Goal: Information Seeking & Learning: Find contact information

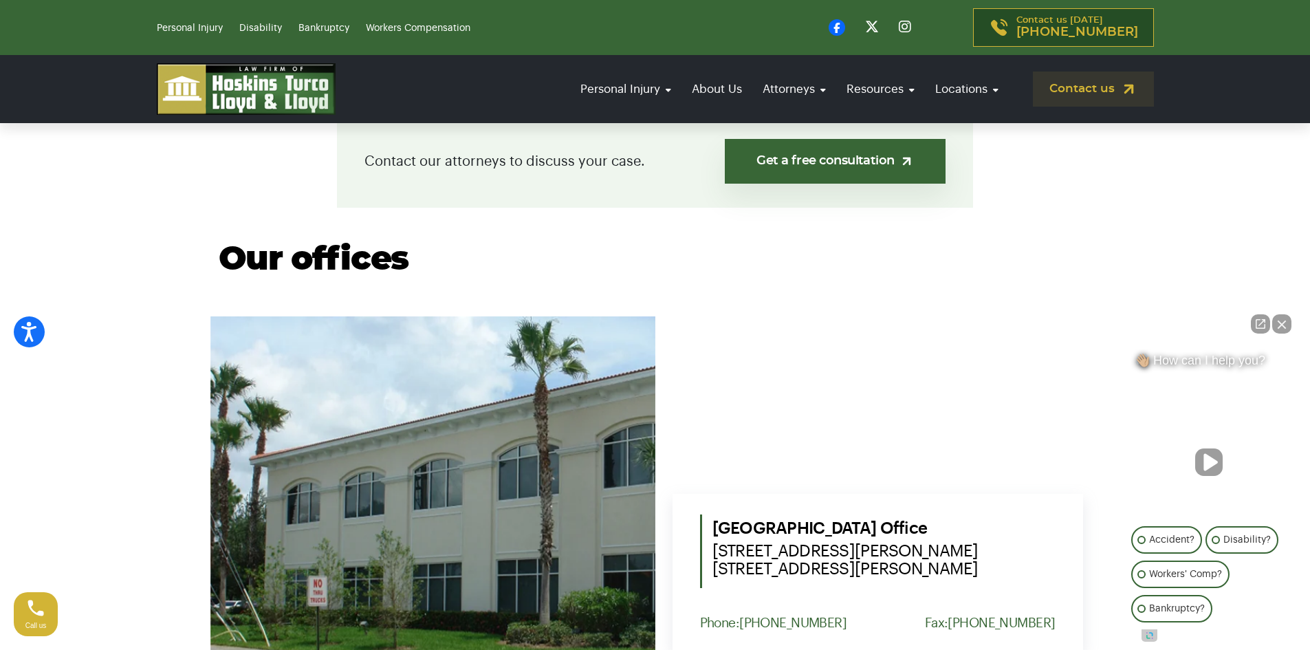
scroll to position [344, 0]
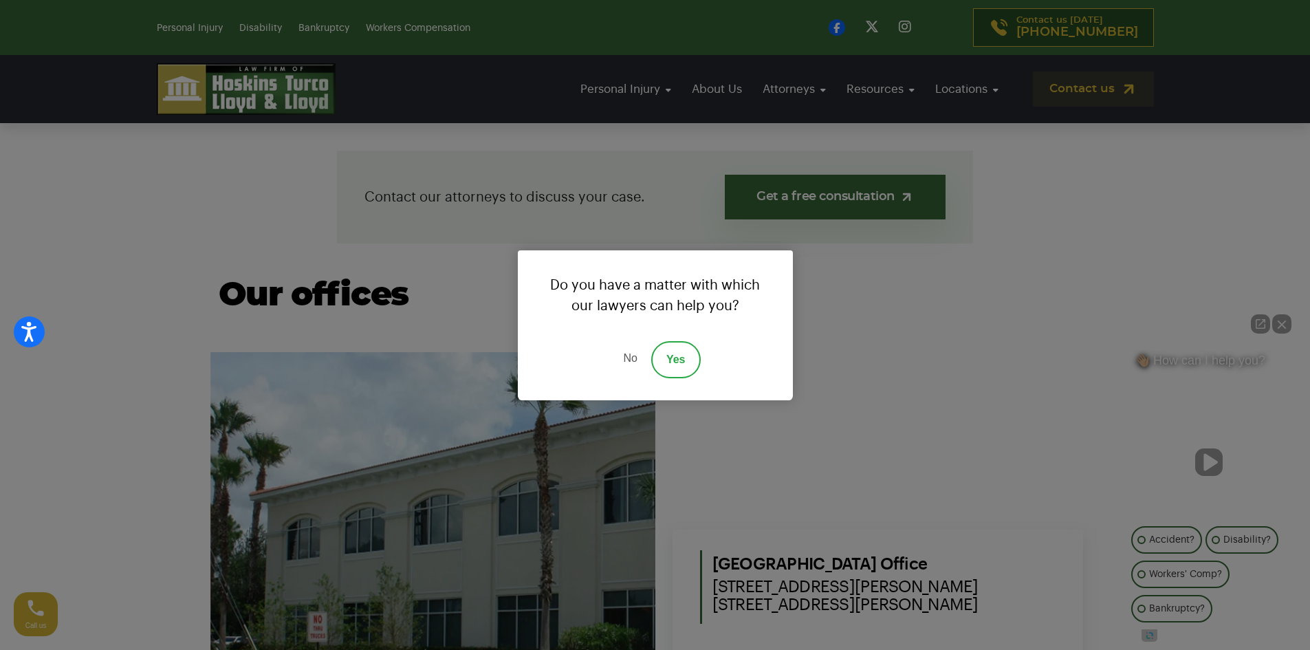
click at [602, 161] on div "Do you have a matter with which our lawyers can help you? No Yes" at bounding box center [655, 325] width 1310 height 650
click at [884, 310] on div "Do you have a matter with which our lawyers can help you? No Yes" at bounding box center [655, 325] width 1310 height 650
click at [629, 355] on link "No" at bounding box center [629, 359] width 41 height 37
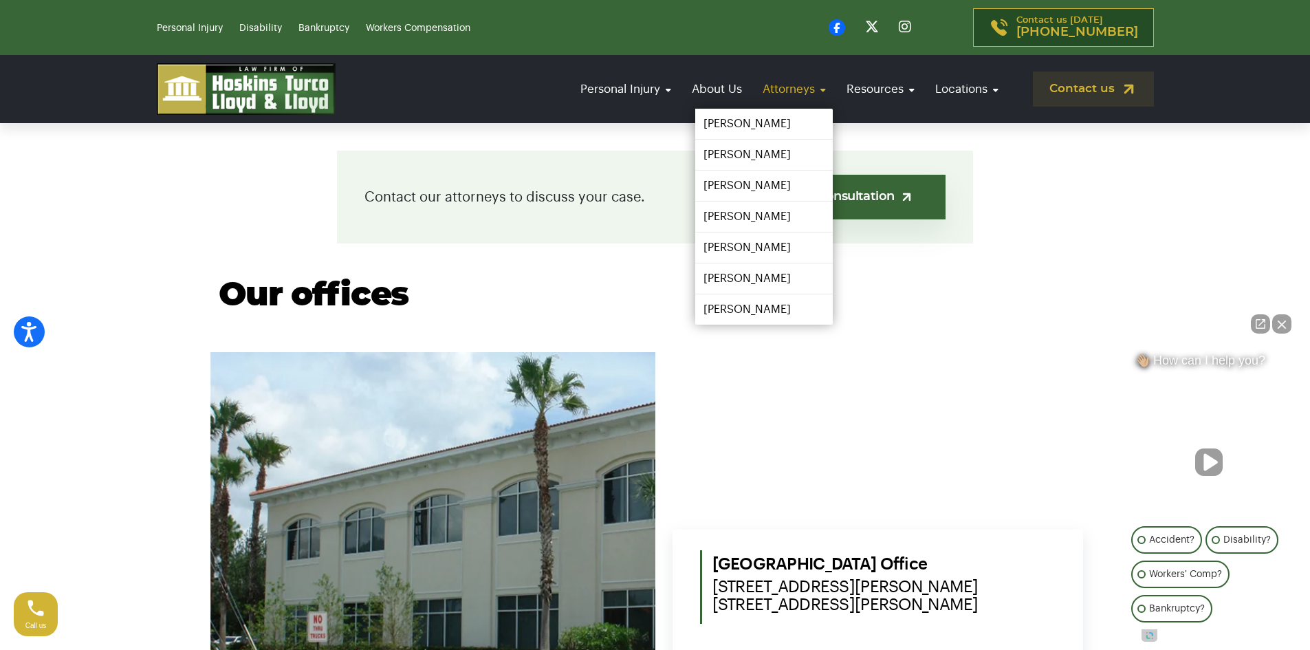
click at [791, 91] on link "Attorneys" at bounding box center [794, 88] width 77 height 39
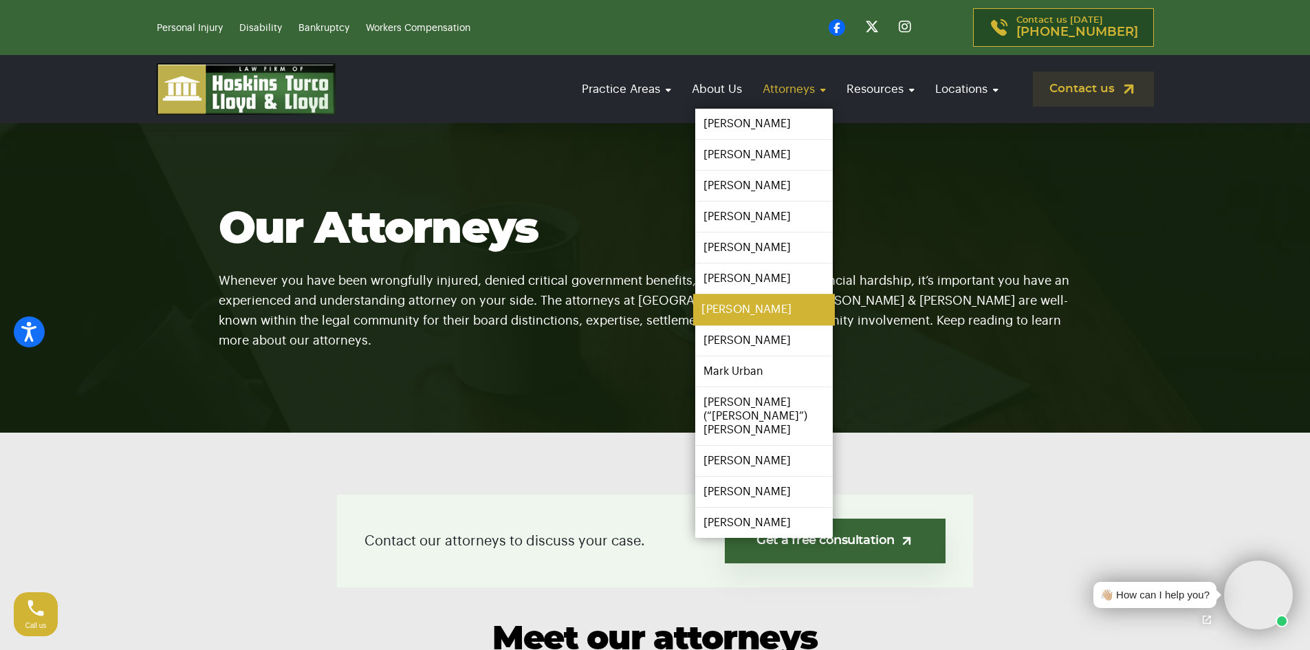
click at [759, 312] on link "Josh Heller" at bounding box center [764, 309] width 142 height 31
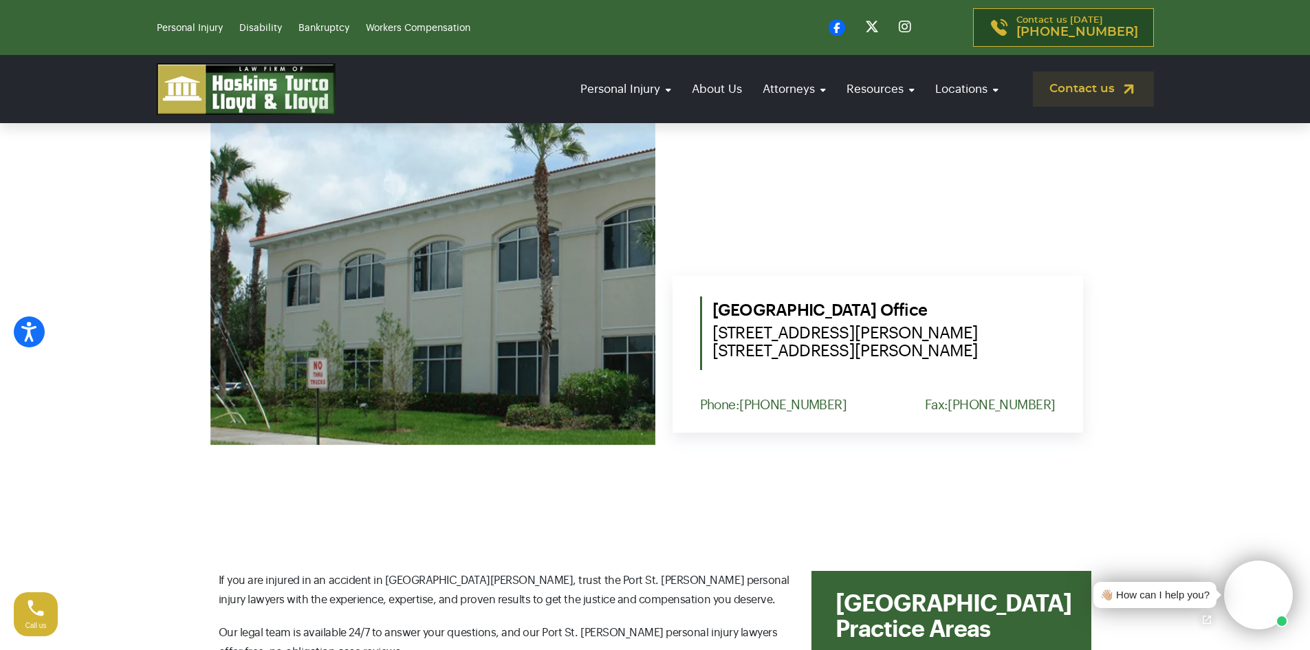
scroll to position [619, 0]
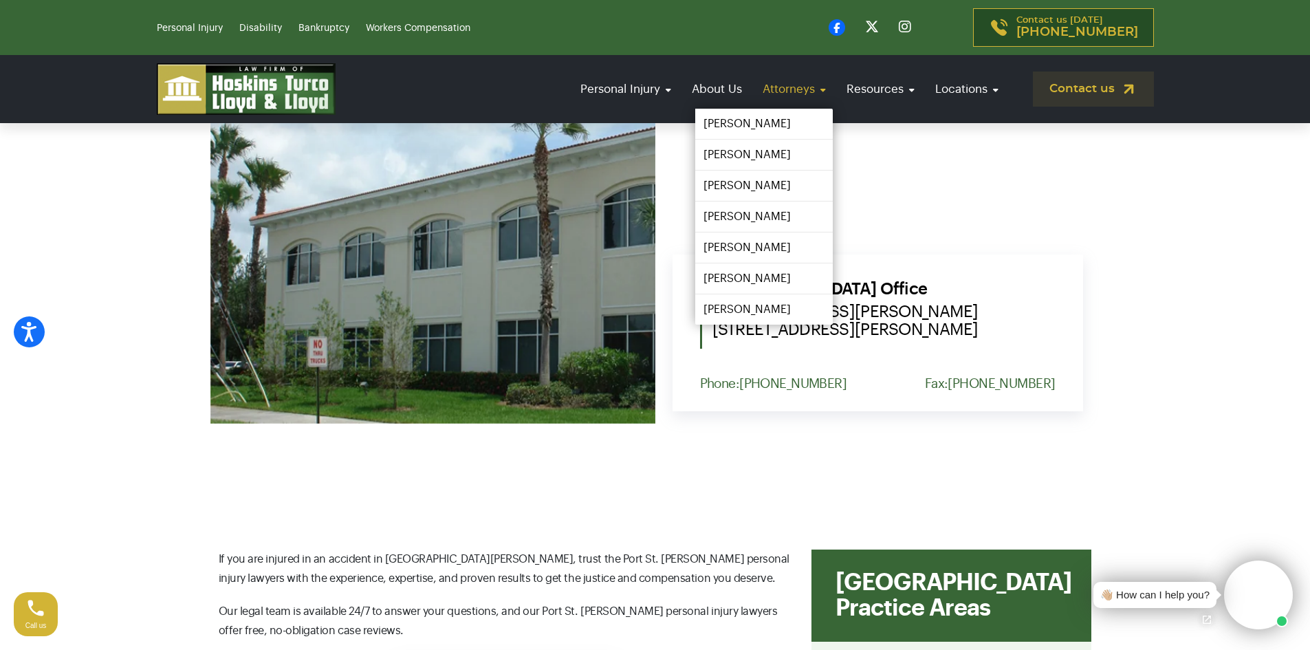
click at [800, 90] on link "Attorneys" at bounding box center [794, 88] width 77 height 39
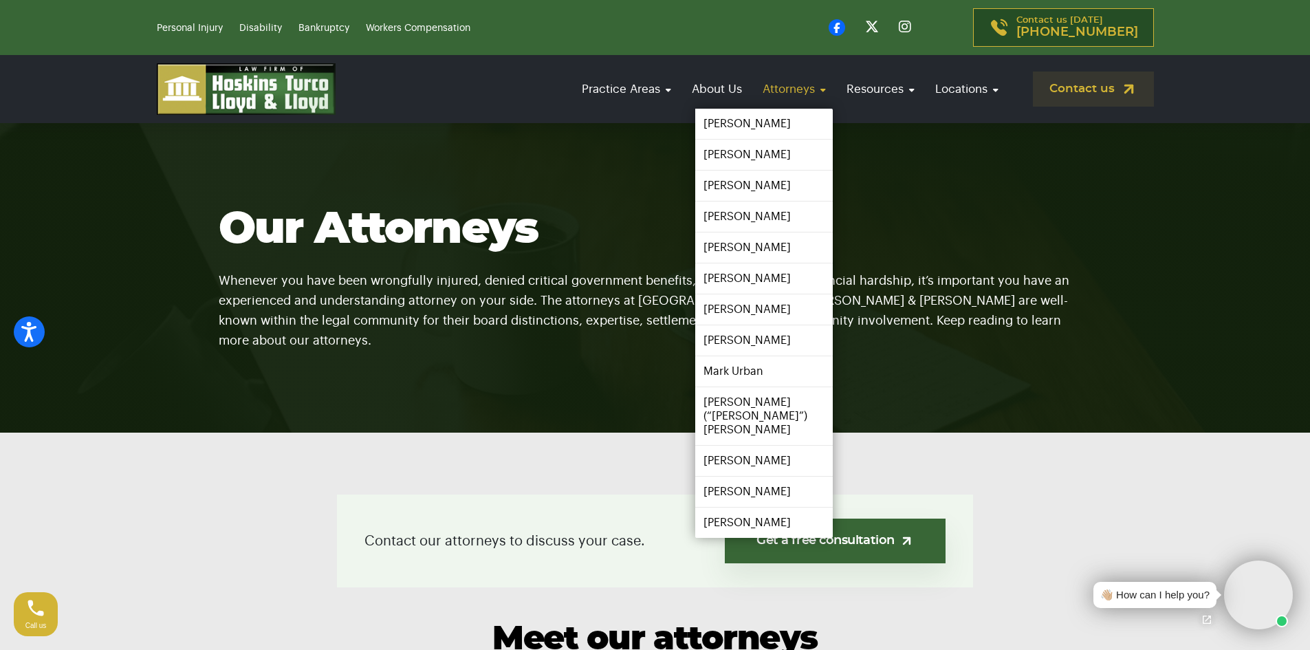
click at [778, 92] on link "Attorneys" at bounding box center [794, 88] width 77 height 39
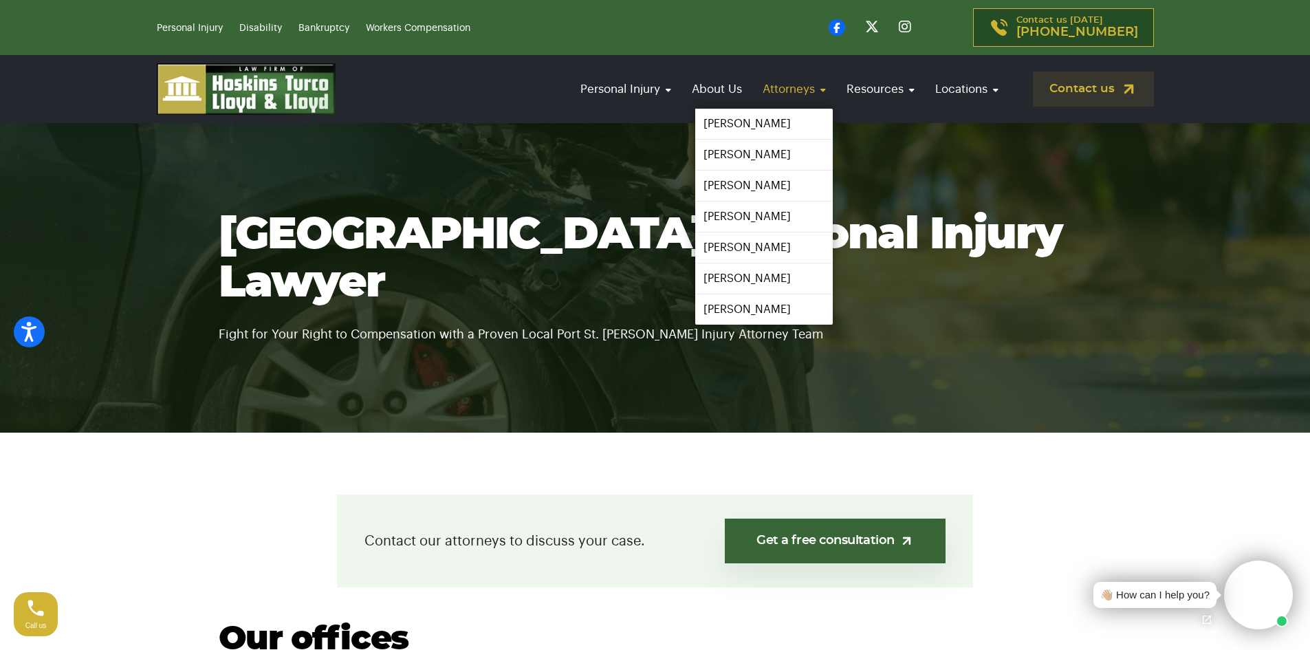
click at [792, 85] on link "Attorneys" at bounding box center [794, 88] width 77 height 39
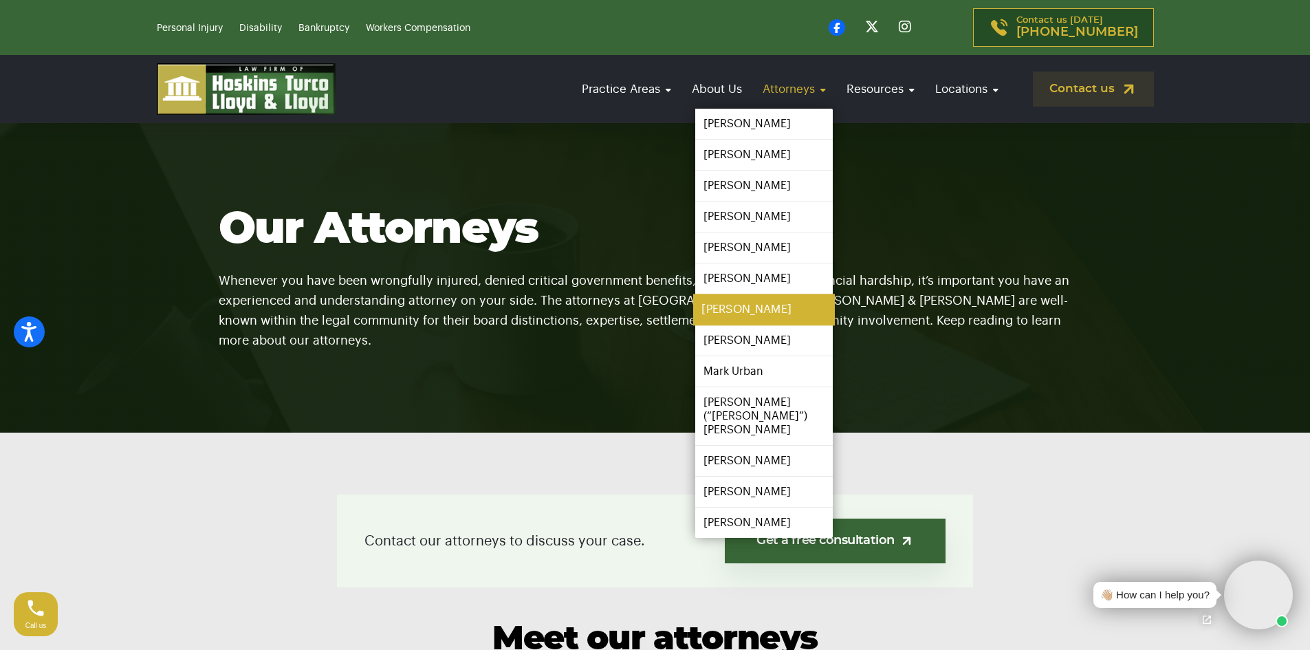
click at [776, 305] on link "[PERSON_NAME]" at bounding box center [764, 309] width 142 height 31
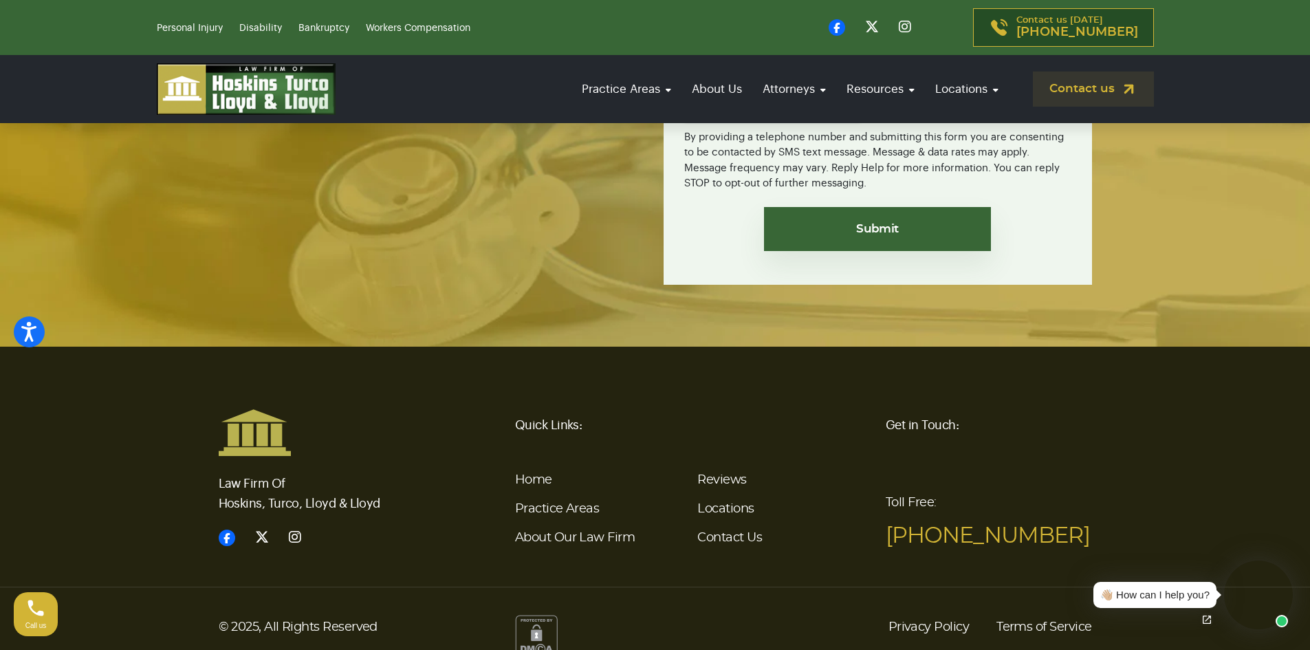
scroll to position [3008, 0]
